Goal: Check status: Check status

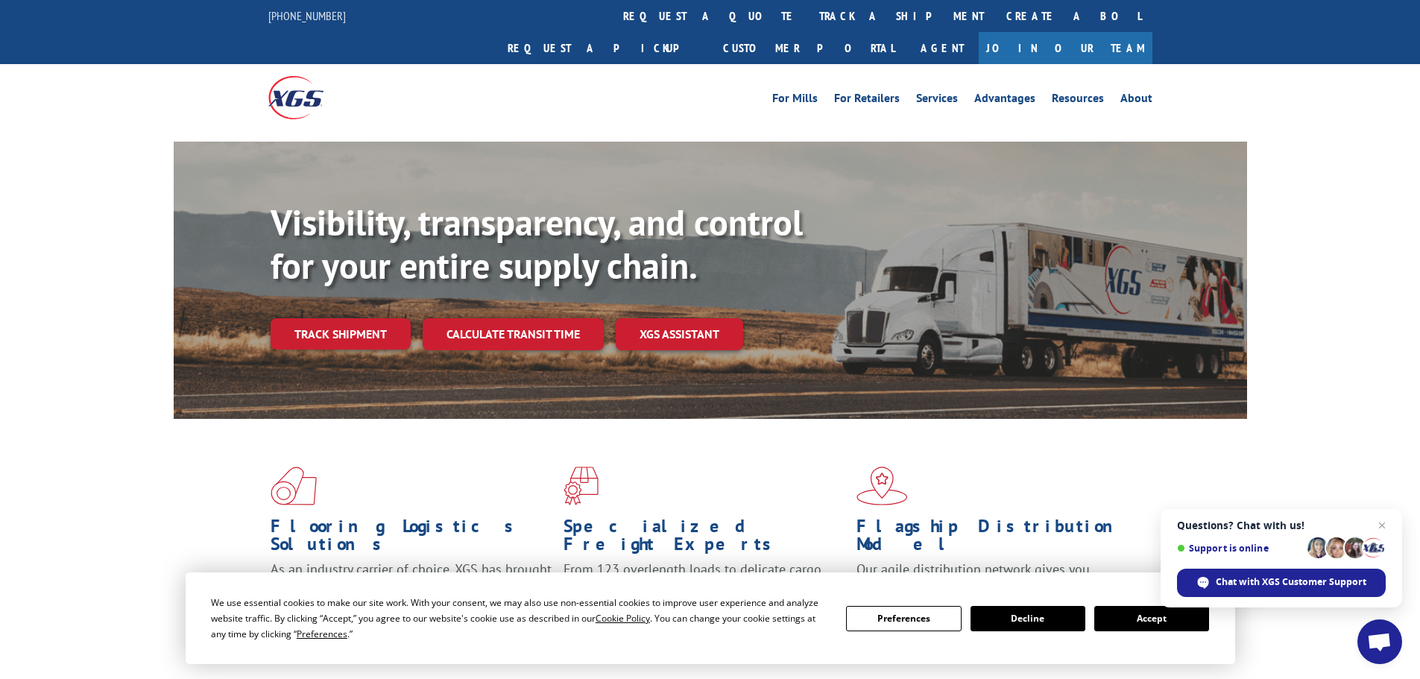
scroll to position [75, 0]
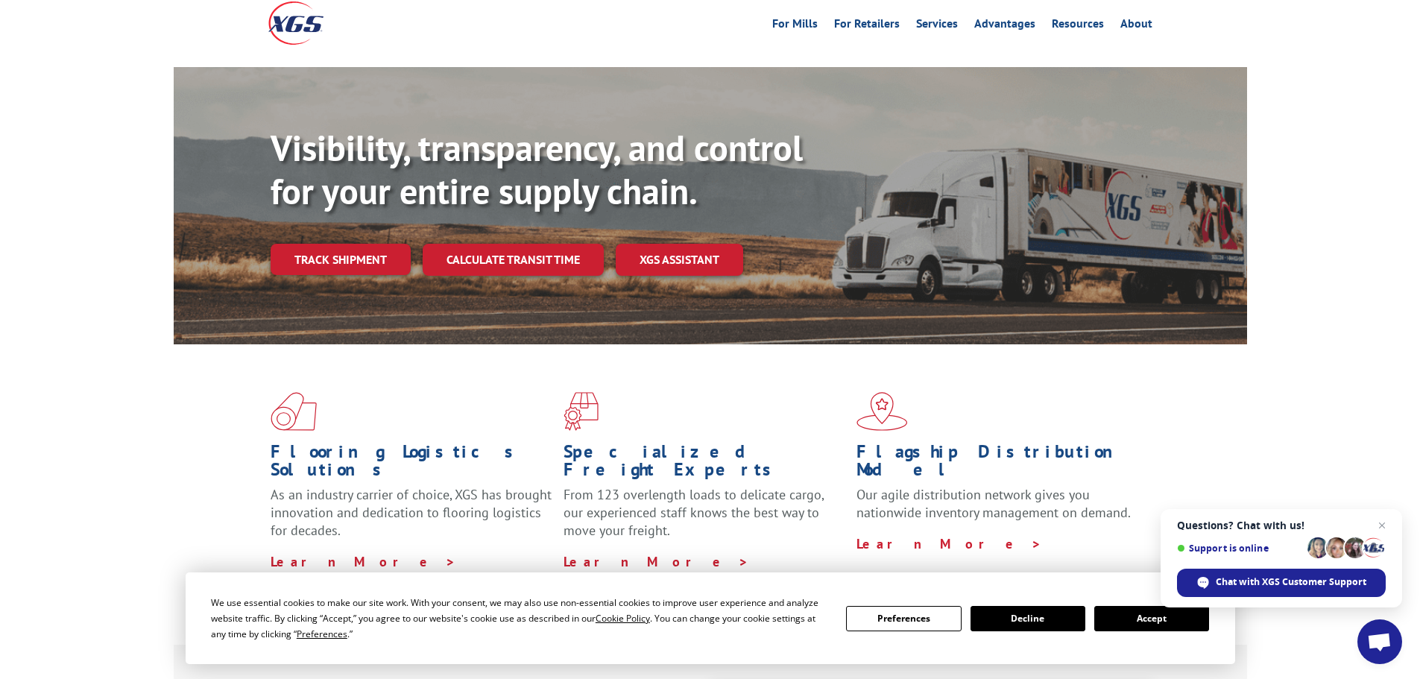
click at [1135, 617] on button "Accept" at bounding box center [1151, 618] width 115 height 25
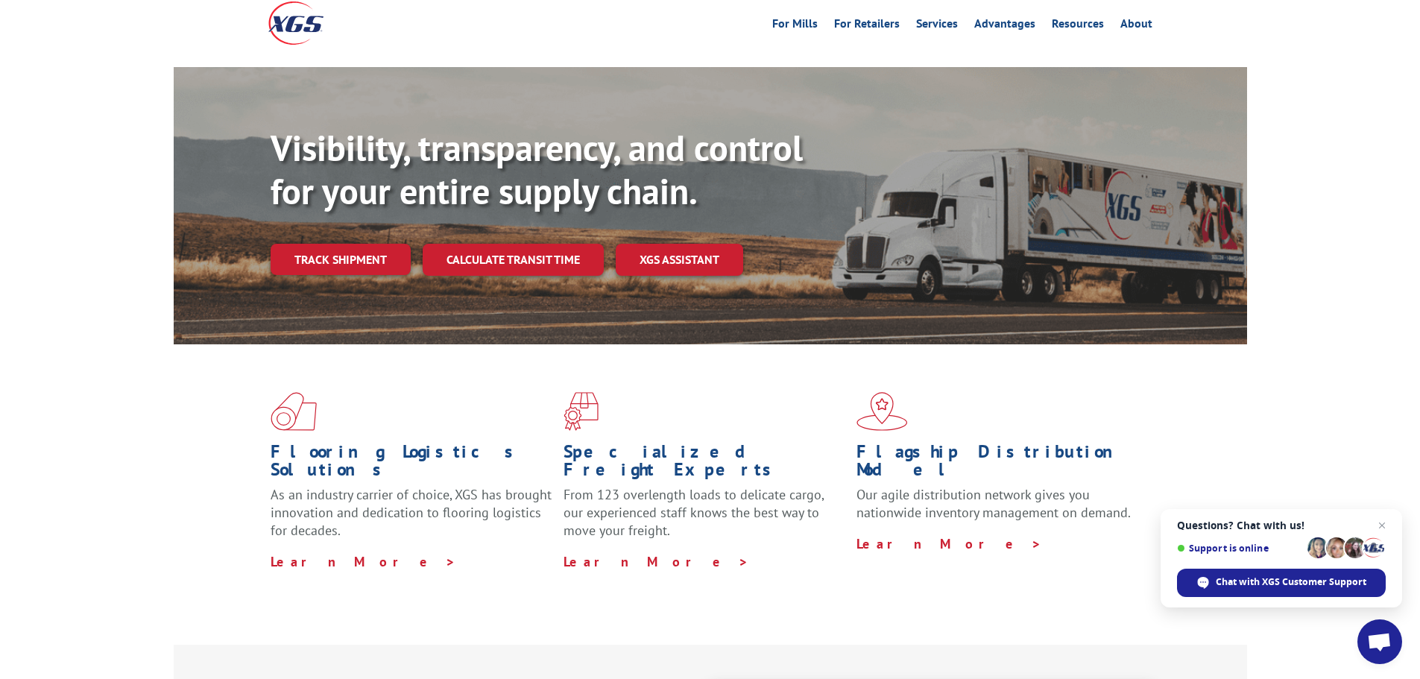
scroll to position [0, 0]
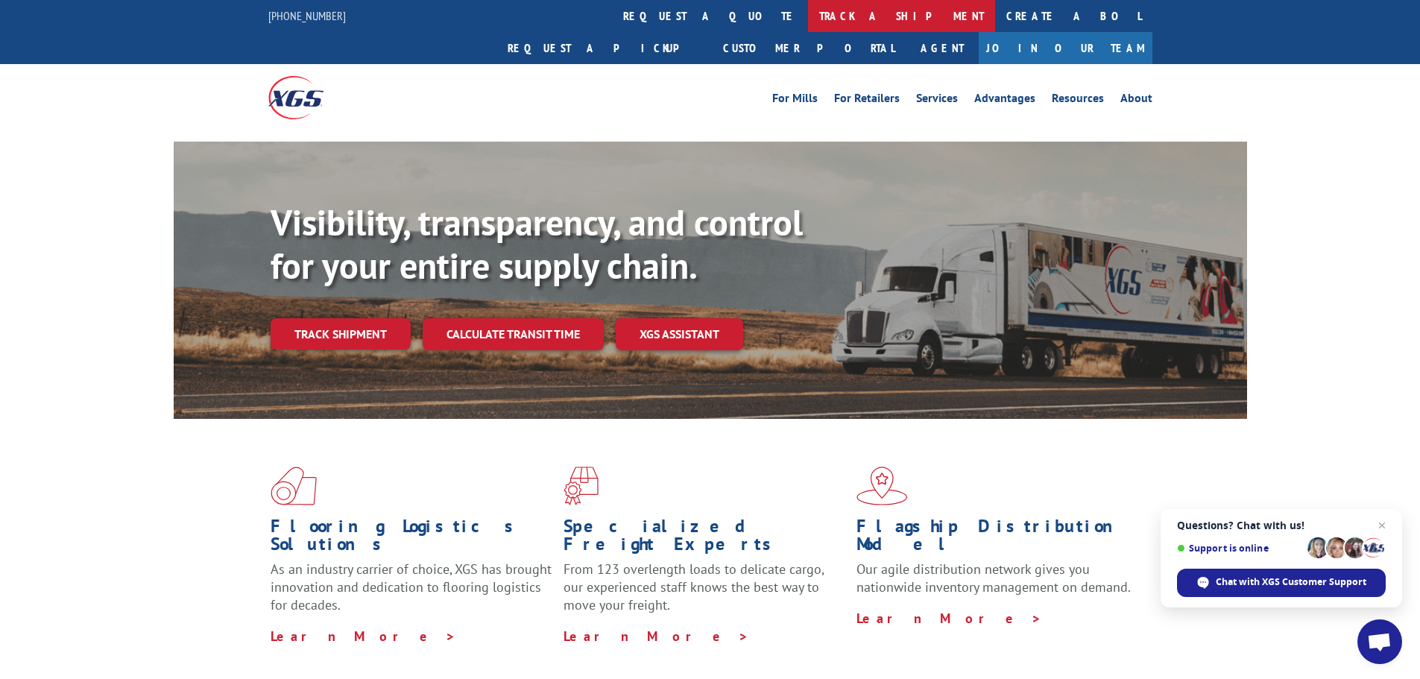
click at [808, 12] on link "track a shipment" at bounding box center [901, 16] width 187 height 32
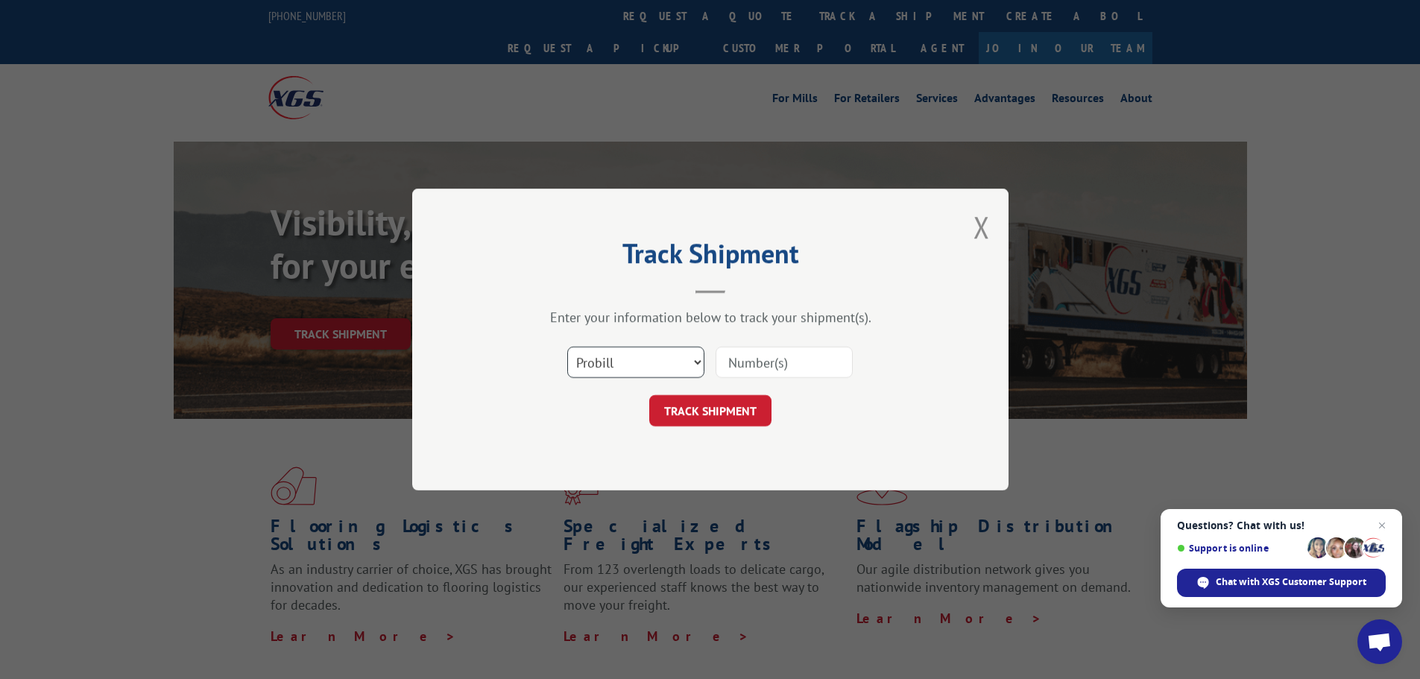
click at [684, 363] on select "Select category... Probill BOL PO" at bounding box center [635, 362] width 137 height 31
click at [567, 347] on select "Select category... Probill BOL PO" at bounding box center [635, 362] width 137 height 31
click at [667, 359] on select "Select category... Probill BOL PO" at bounding box center [635, 362] width 137 height 31
click at [639, 376] on select "Select category... Probill BOL PO" at bounding box center [635, 362] width 137 height 31
select select "po"
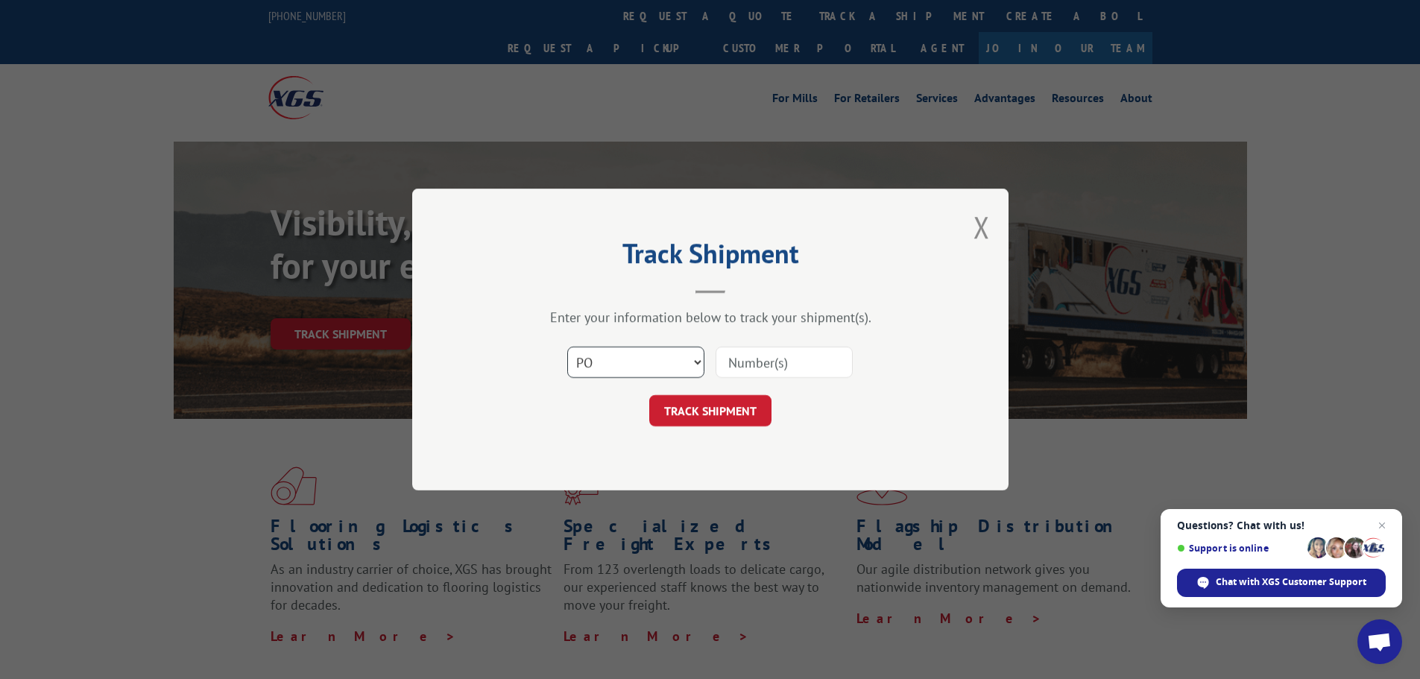
click at [567, 347] on select "Select category... Probill BOL PO" at bounding box center [635, 362] width 137 height 31
click at [750, 368] on input at bounding box center [783, 362] width 137 height 31
paste input "17207703BOL"
type input "17207703BOL"
click button "TRACK SHIPMENT" at bounding box center [710, 410] width 122 height 31
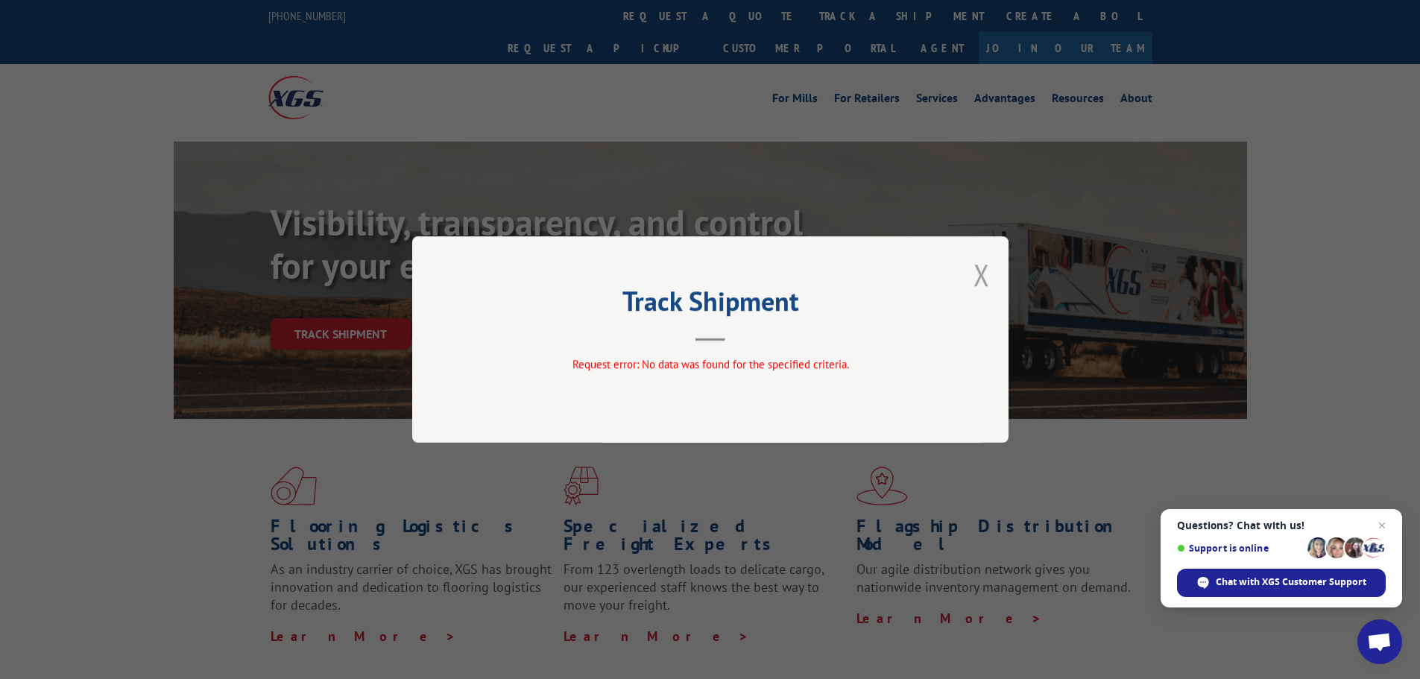
click at [984, 268] on button "Close modal" at bounding box center [981, 274] width 16 height 39
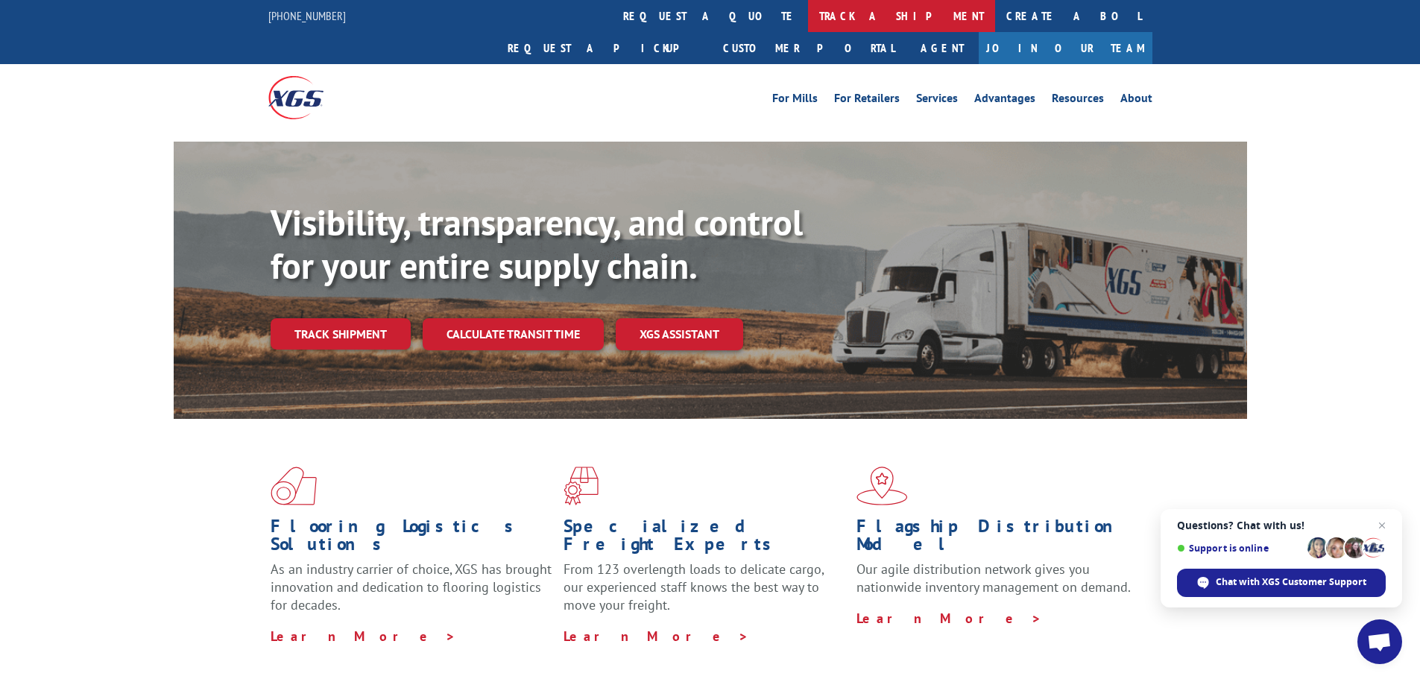
click at [808, 7] on link "track a shipment" at bounding box center [901, 16] width 187 height 32
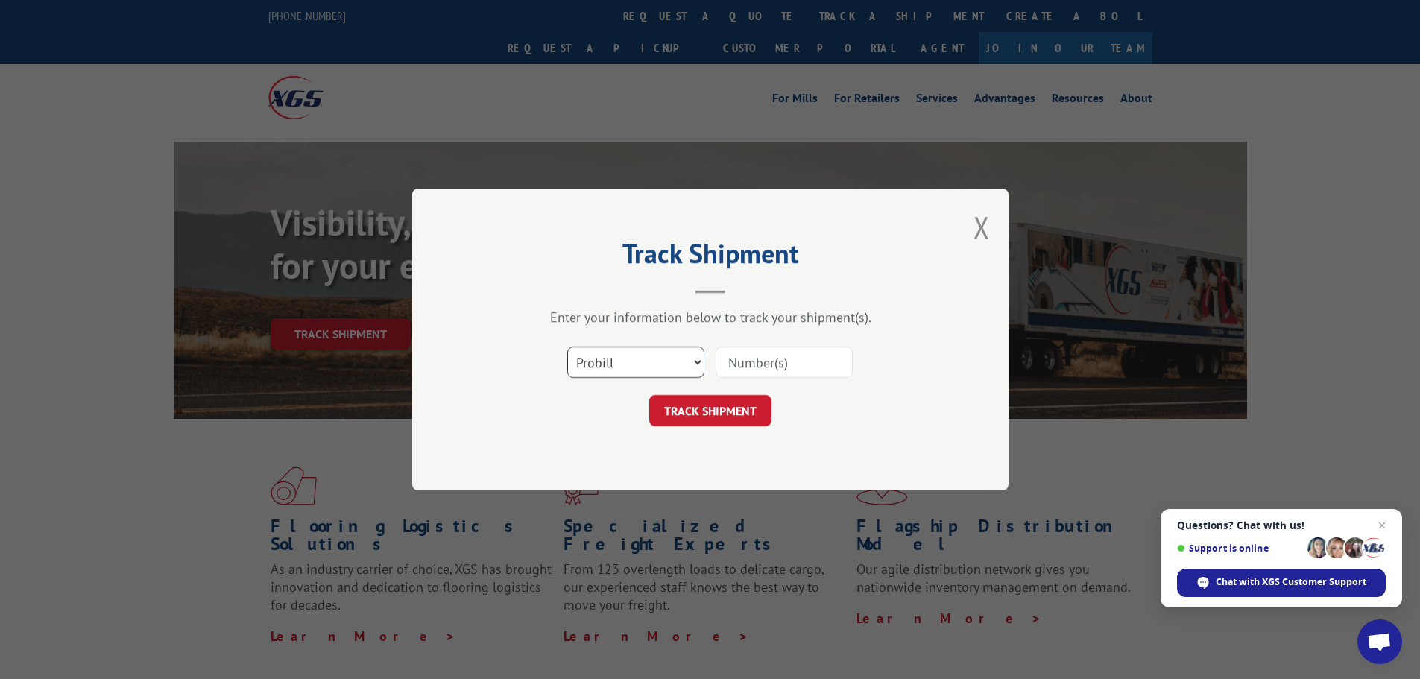
click at [696, 354] on select "Select category... Probill BOL PO" at bounding box center [635, 362] width 137 height 31
select select "po"
click at [567, 347] on select "Select category... Probill BOL PO" at bounding box center [635, 362] width 137 height 31
click at [739, 361] on input at bounding box center [783, 362] width 137 height 31
paste input "42559262"
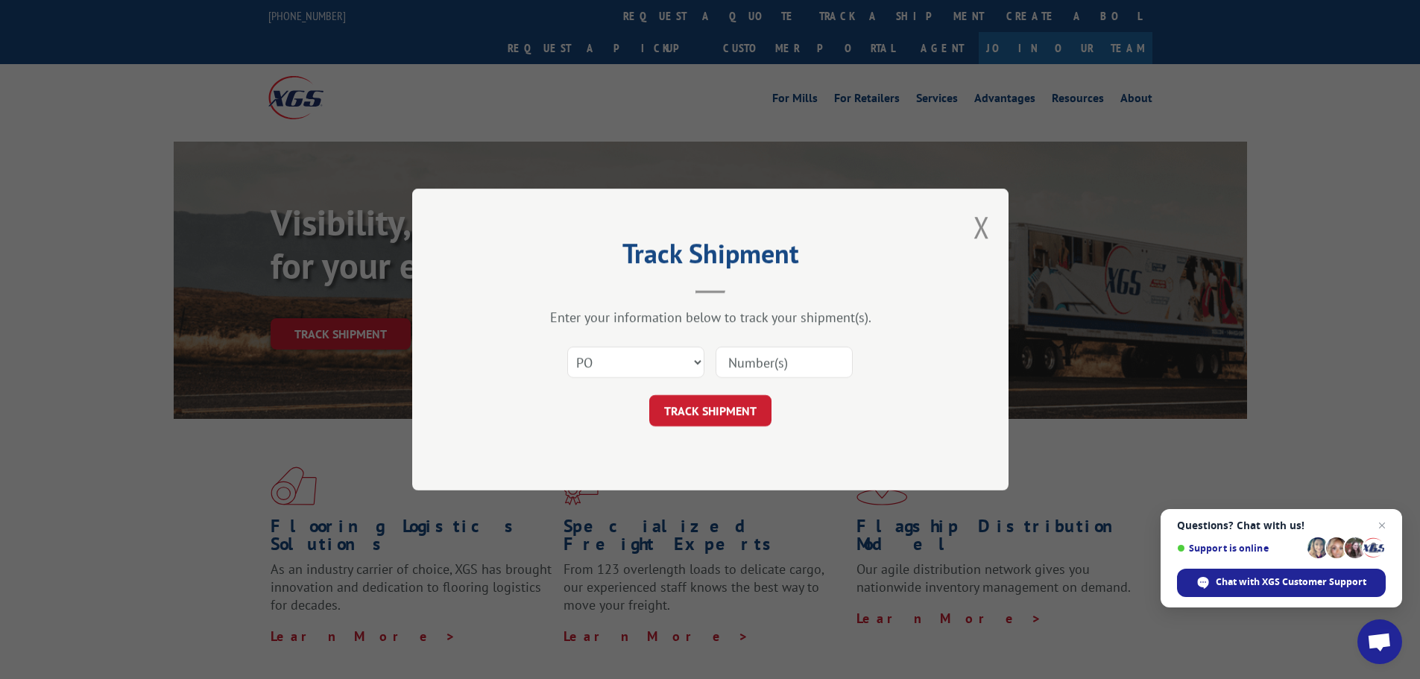
type input "42559262"
click button "TRACK SHIPMENT" at bounding box center [710, 410] width 122 height 31
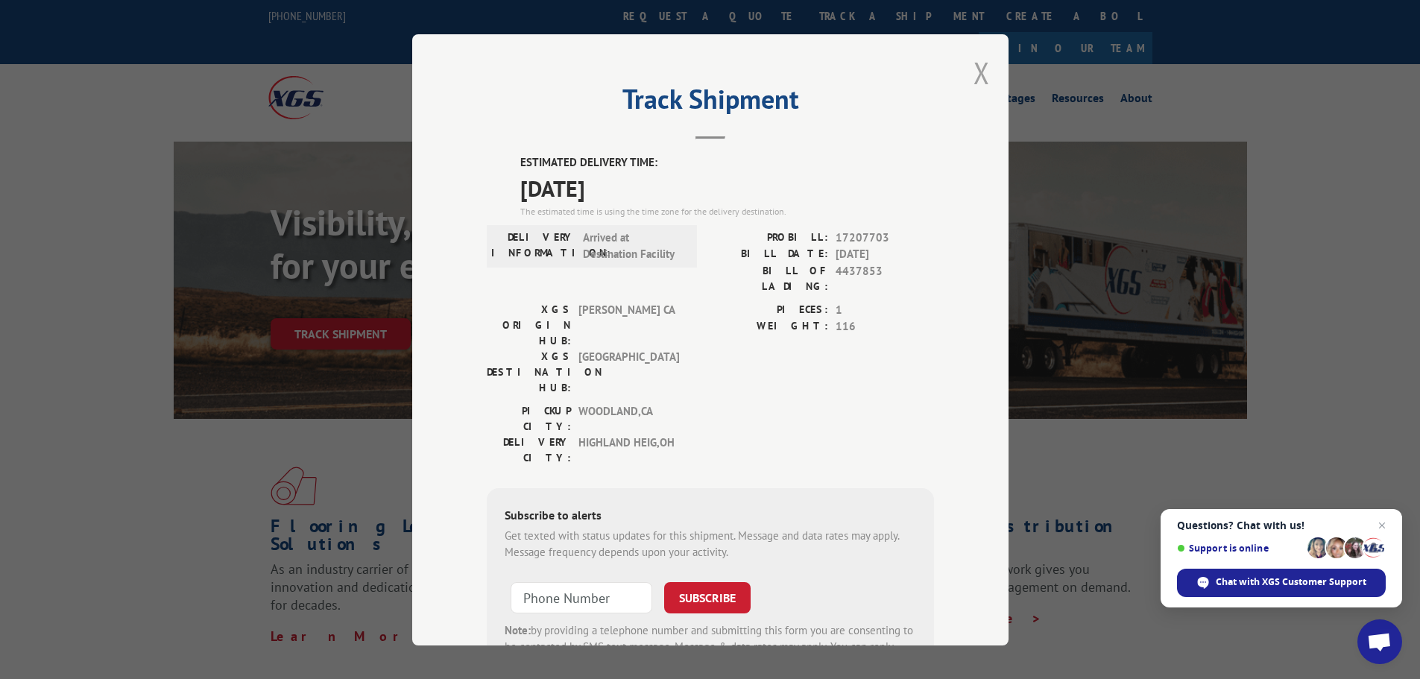
click at [976, 71] on button "Close modal" at bounding box center [981, 72] width 16 height 39
